Goal: Information Seeking & Learning: Learn about a topic

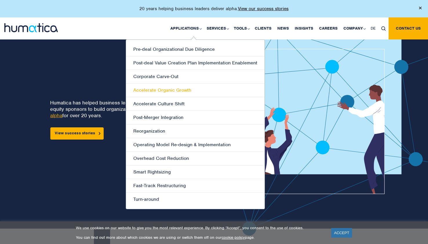
scroll to position [14, 0]
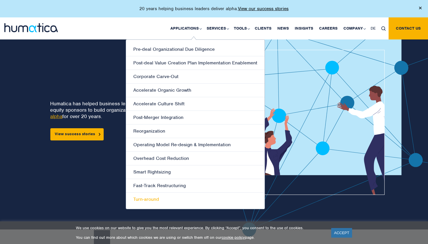
click at [149, 199] on link "Turn-around" at bounding box center [195, 199] width 139 height 13
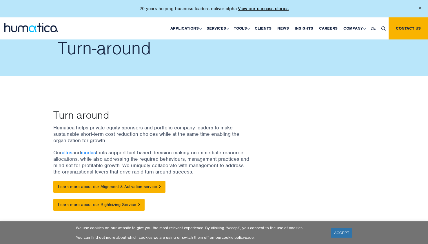
scroll to position [26, 0]
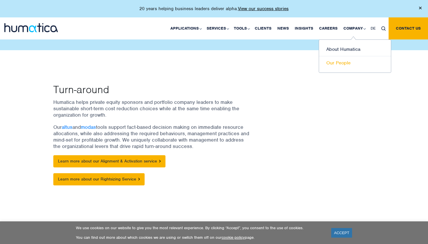
click at [333, 64] on link "Our People" at bounding box center [355, 62] width 72 height 13
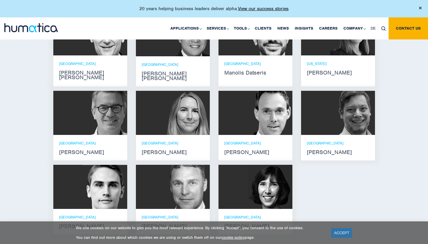
scroll to position [295, 0]
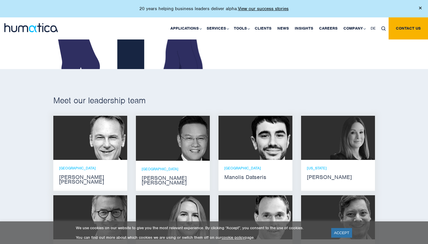
click at [315, 166] on p "NEW YORK" at bounding box center [338, 168] width 62 height 5
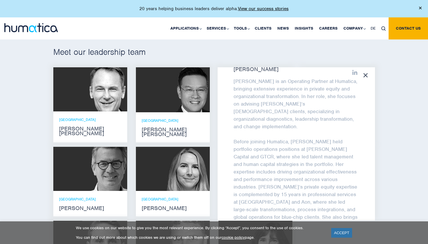
scroll to position [0, 0]
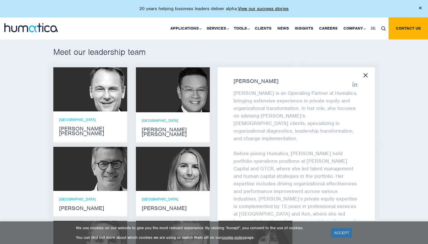
click at [365, 75] on icon at bounding box center [366, 75] width 4 height 4
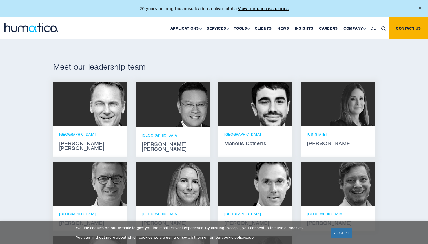
scroll to position [328, 0]
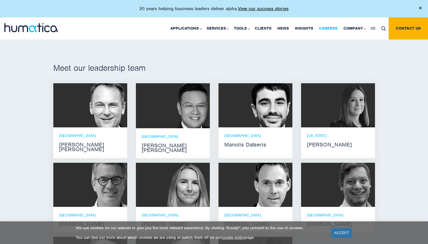
click at [331, 27] on link "Careers" at bounding box center [328, 28] width 24 height 22
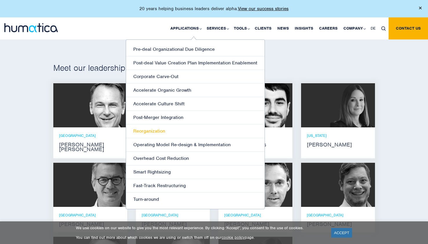
click at [159, 131] on link "Reorganization" at bounding box center [195, 131] width 139 height 14
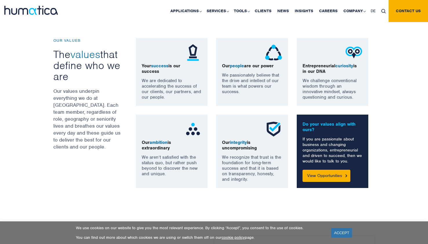
scroll to position [416, 0]
click at [327, 176] on link "View Opportunities" at bounding box center [327, 175] width 48 height 12
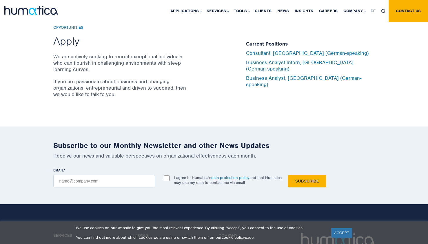
scroll to position [416, 0]
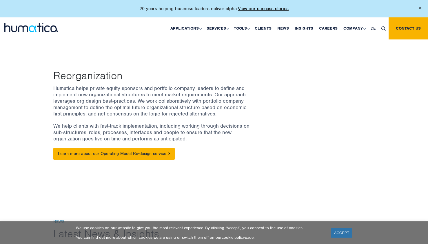
scroll to position [39, 0]
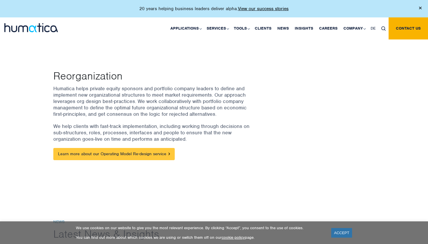
click at [163, 155] on link "Learn more about our Operating Model Re-design service" at bounding box center [114, 154] width 122 height 12
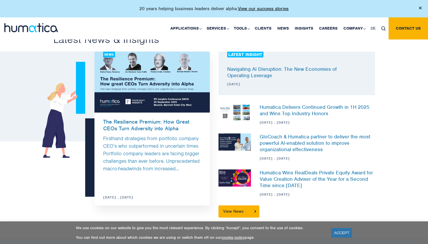
scroll to position [647, 0]
